Goal: Information Seeking & Learning: Learn about a topic

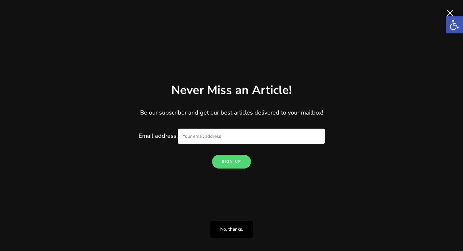
scroll to position [1428, 0]
drag, startPoint x: 11, startPoint y: 72, endPoint x: 89, endPoint y: 77, distance: 78.3
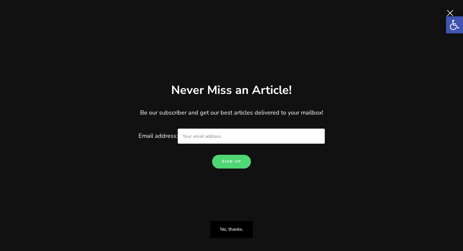
drag, startPoint x: 4, startPoint y: 52, endPoint x: 118, endPoint y: 130, distance: 138.8
drag, startPoint x: 118, startPoint y: 130, endPoint x: 217, endPoint y: 109, distance: 101.3
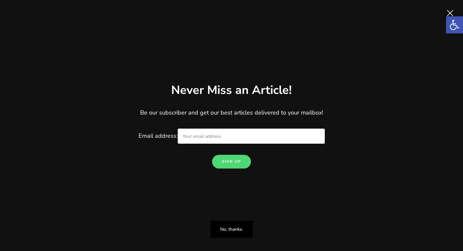
drag, startPoint x: 5, startPoint y: 81, endPoint x: 69, endPoint y: 186, distance: 123.2
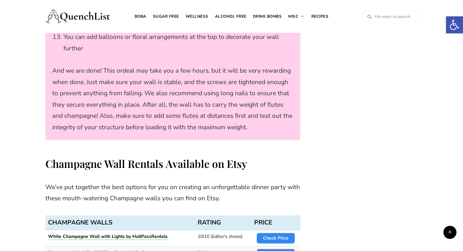
scroll to position [1406, 0]
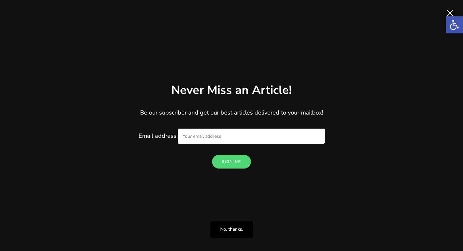
scroll to position [3400, 0]
drag, startPoint x: 3, startPoint y: 76, endPoint x: 43, endPoint y: 187, distance: 118.7
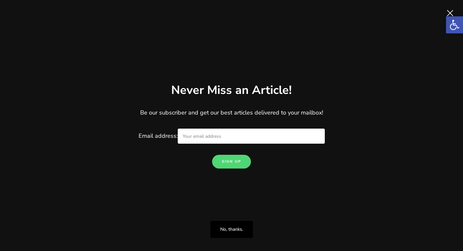
scroll to position [1289, 0]
drag, startPoint x: 71, startPoint y: 177, endPoint x: -1, endPoint y: 187, distance: 73.3
copy div "White Champagne Wall with Lights by HallPassRentals This elegant design accentu…"
